Goal: Task Accomplishment & Management: Manage account settings

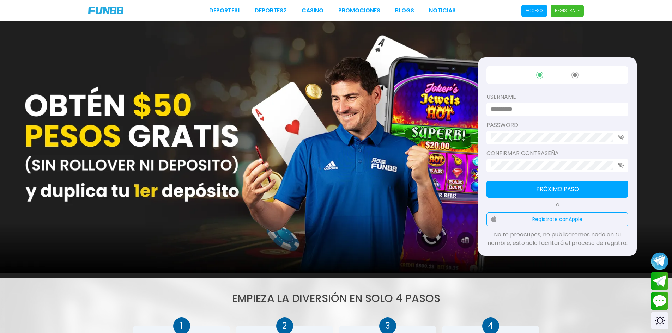
click at [532, 11] on p "Acceso" at bounding box center [534, 10] width 17 height 6
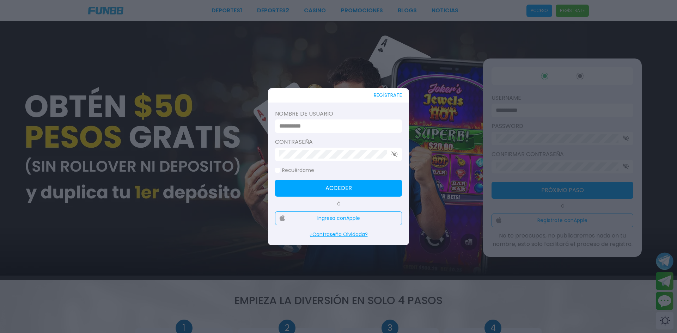
type input "**********"
click at [320, 192] on button "Acceder" at bounding box center [338, 188] width 127 height 17
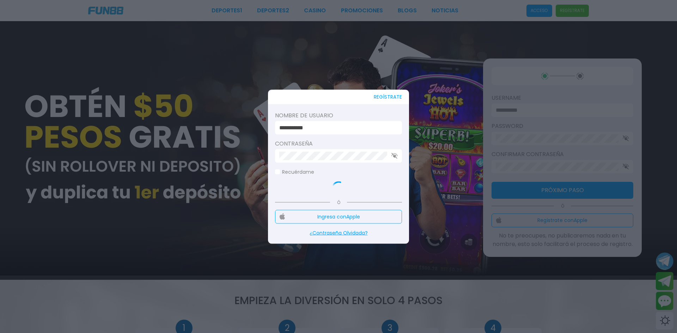
click at [320, 192] on div at bounding box center [338, 188] width 127 height 14
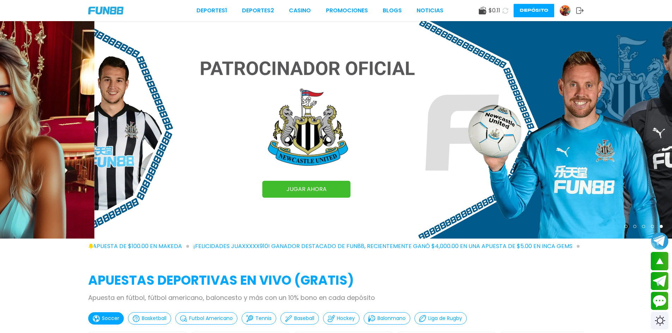
click at [661, 14] on div "Deportes 1 Deportes 2 CASINO Promociones BLOGS NOTICIAS $ 0.11 Depósito" at bounding box center [336, 10] width 672 height 21
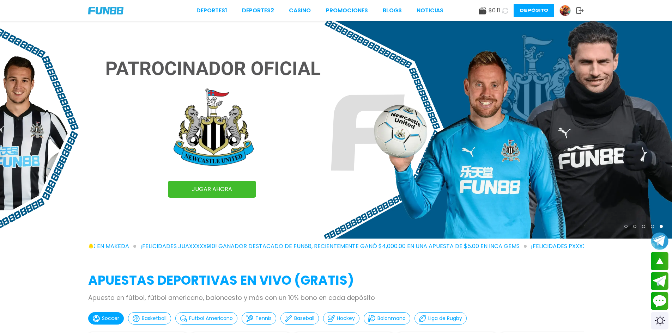
click at [564, 9] on img at bounding box center [565, 10] width 11 height 11
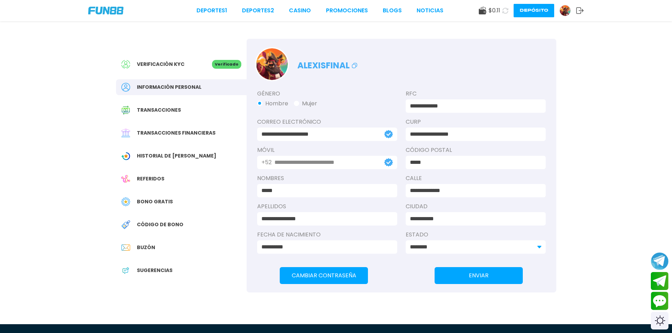
click at [157, 222] on span "Código de bono" at bounding box center [160, 224] width 47 height 7
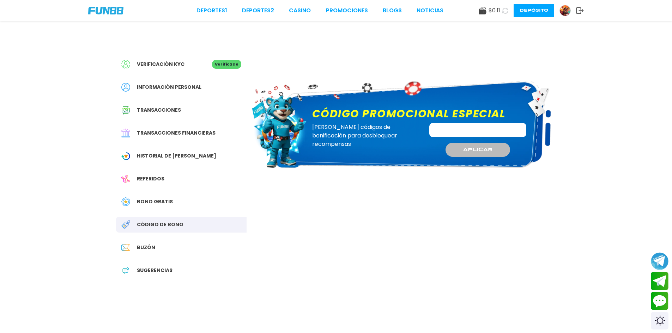
click at [157, 222] on span "Código de bono" at bounding box center [160, 224] width 47 height 7
click at [156, 196] on div "Bono Gratis" at bounding box center [181, 202] width 131 height 16
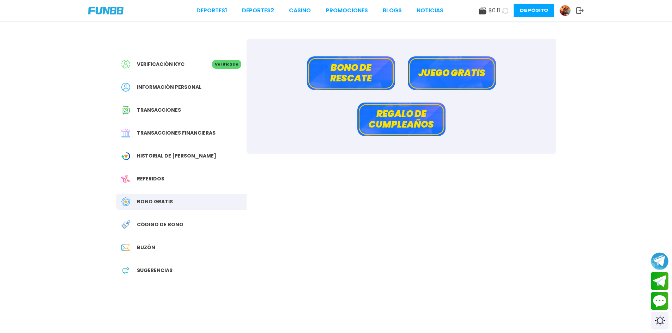
click at [156, 196] on div "Bono Gratis" at bounding box center [181, 202] width 131 height 16
click at [464, 78] on button "Juego gratis" at bounding box center [452, 73] width 88 height 34
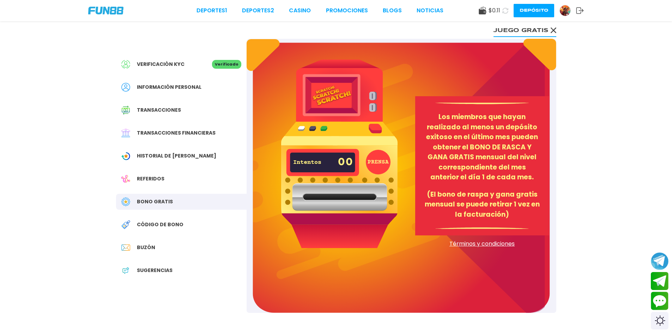
click at [464, 78] on div "PRENSA Intentos 00 Los miembros que hayan realizado al menos un depósito exitos…" at bounding box center [402, 176] width 310 height 274
click at [158, 156] on span "Historial de [PERSON_NAME]" at bounding box center [176, 155] width 79 height 7
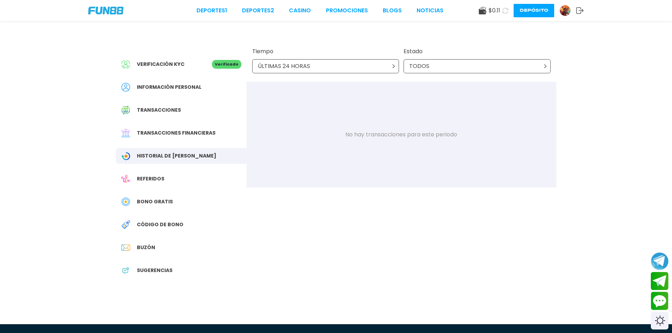
click at [225, 65] on p "Verificado" at bounding box center [226, 64] width 29 height 9
click at [350, 10] on link "Promociones" at bounding box center [347, 10] width 42 height 8
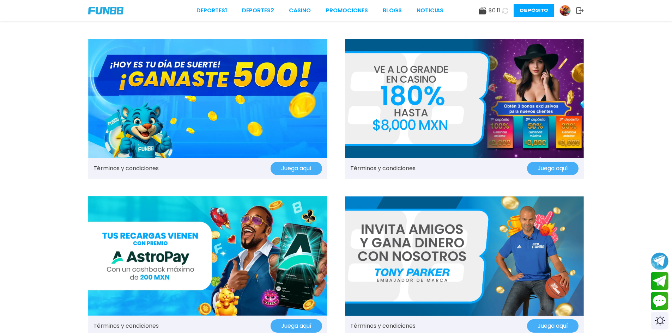
click at [350, 10] on link "Promociones" at bounding box center [347, 10] width 42 height 8
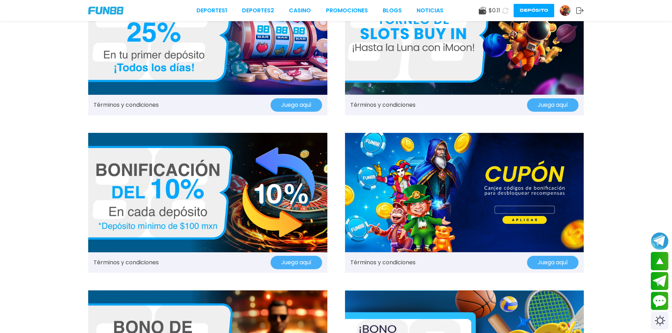
scroll to position [363, 0]
